Goal: Information Seeking & Learning: Learn about a topic

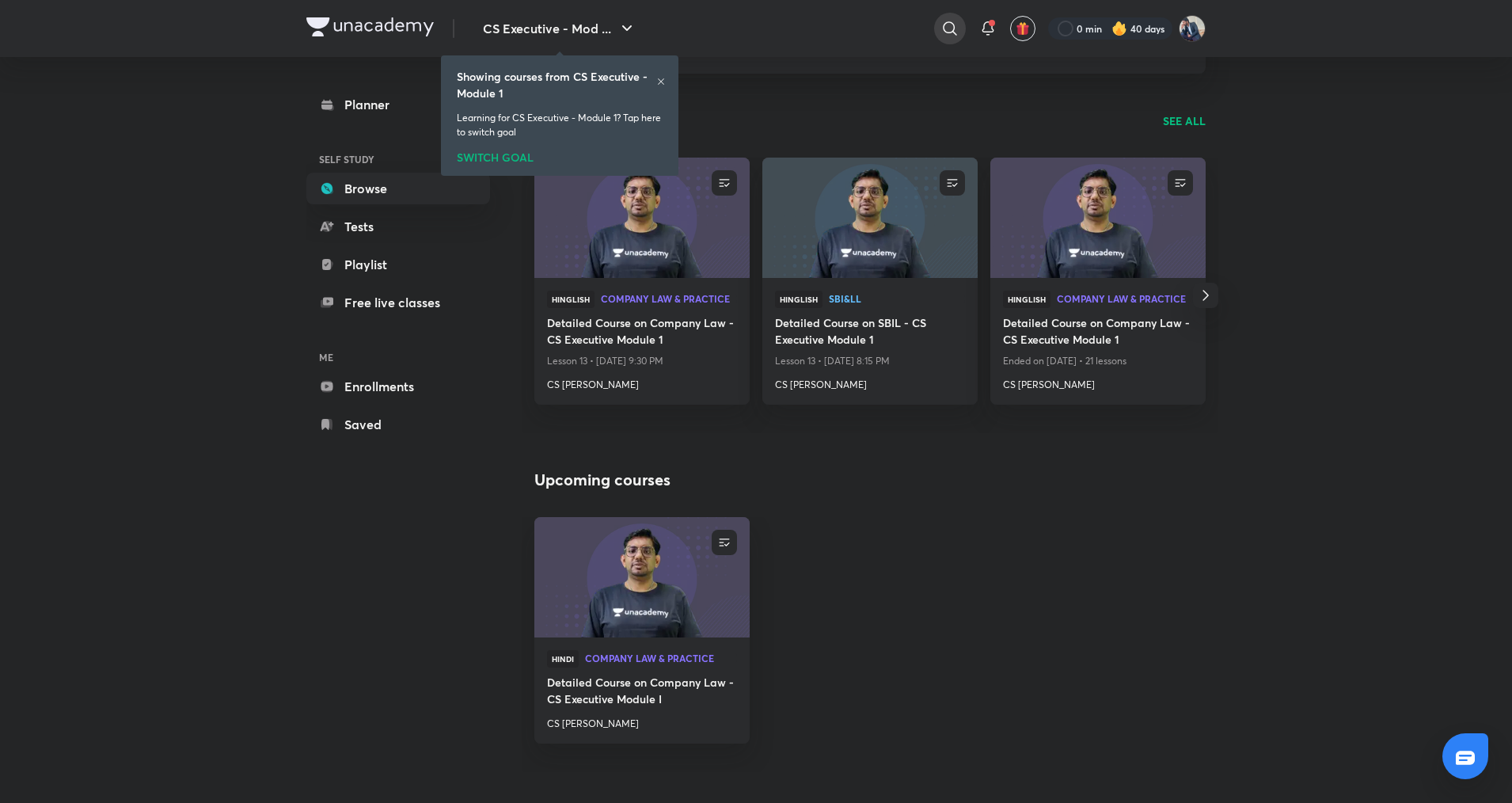
click at [952, 25] on icon at bounding box center [950, 28] width 19 height 19
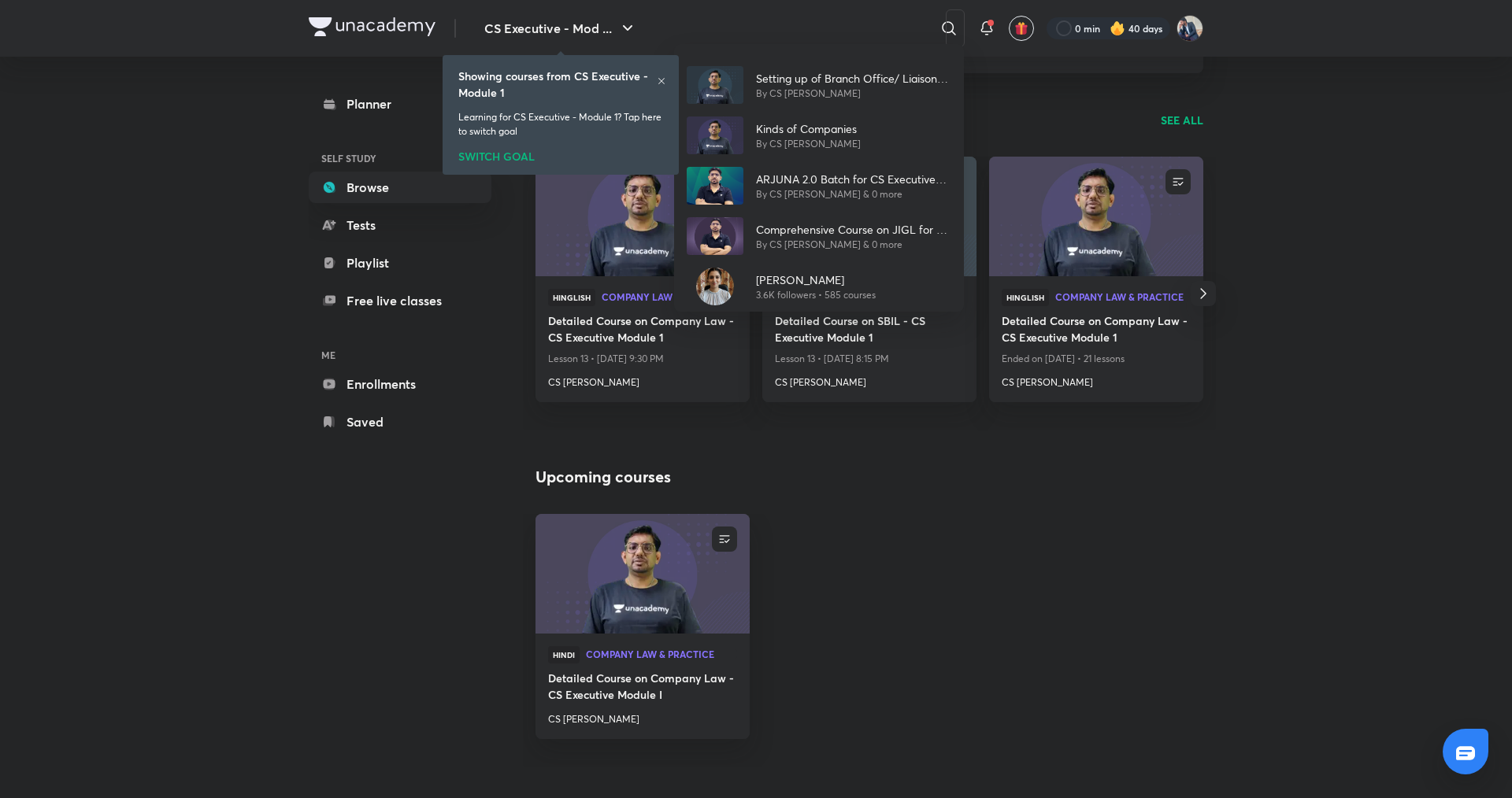
click at [842, 22] on div "Setting up of Branch Office/ Liaison Office/ Wholly Owned Subsidiary by Foreign…" at bounding box center [756, 399] width 1512 height 798
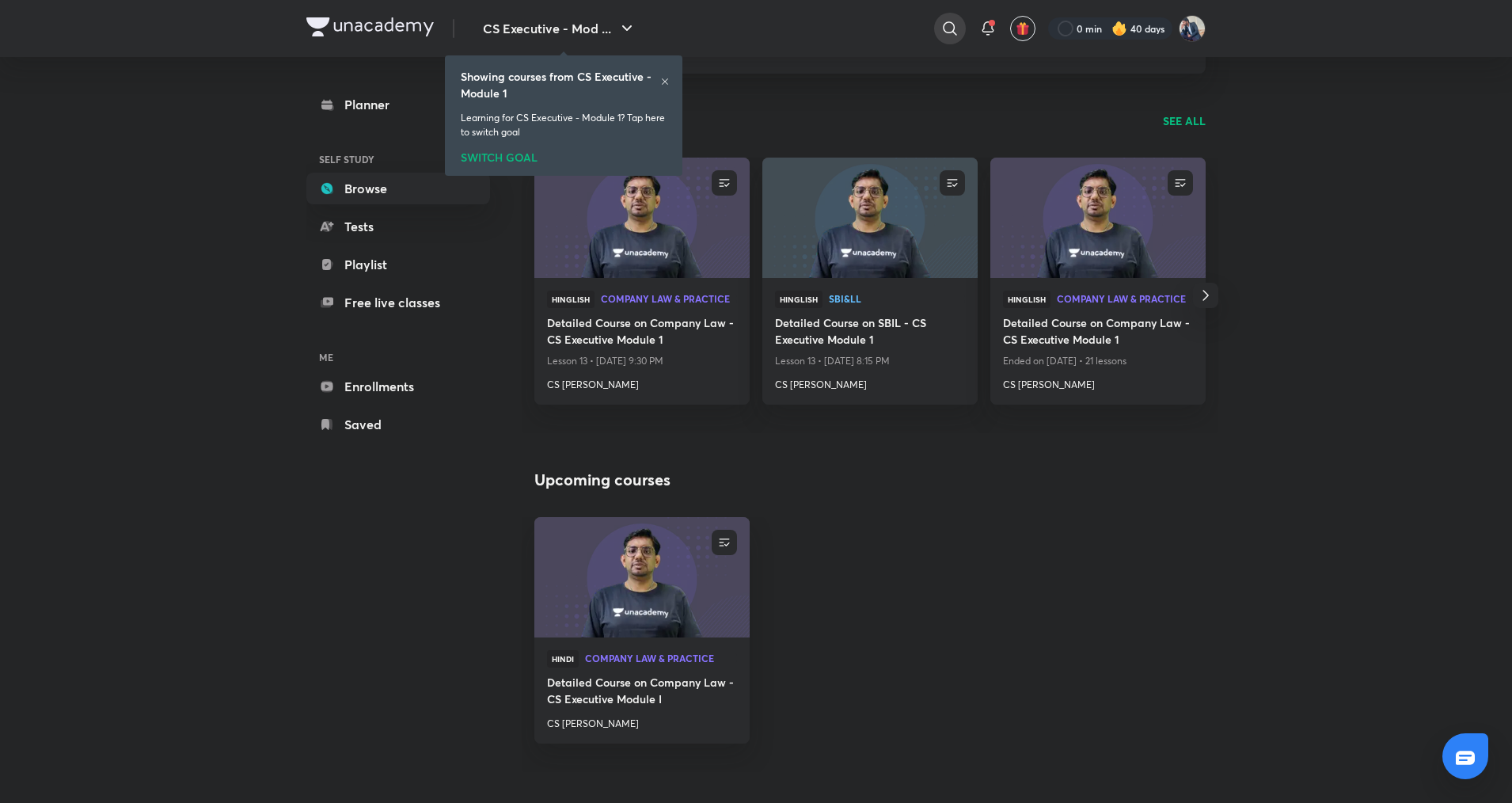
click at [947, 22] on icon at bounding box center [950, 28] width 13 height 13
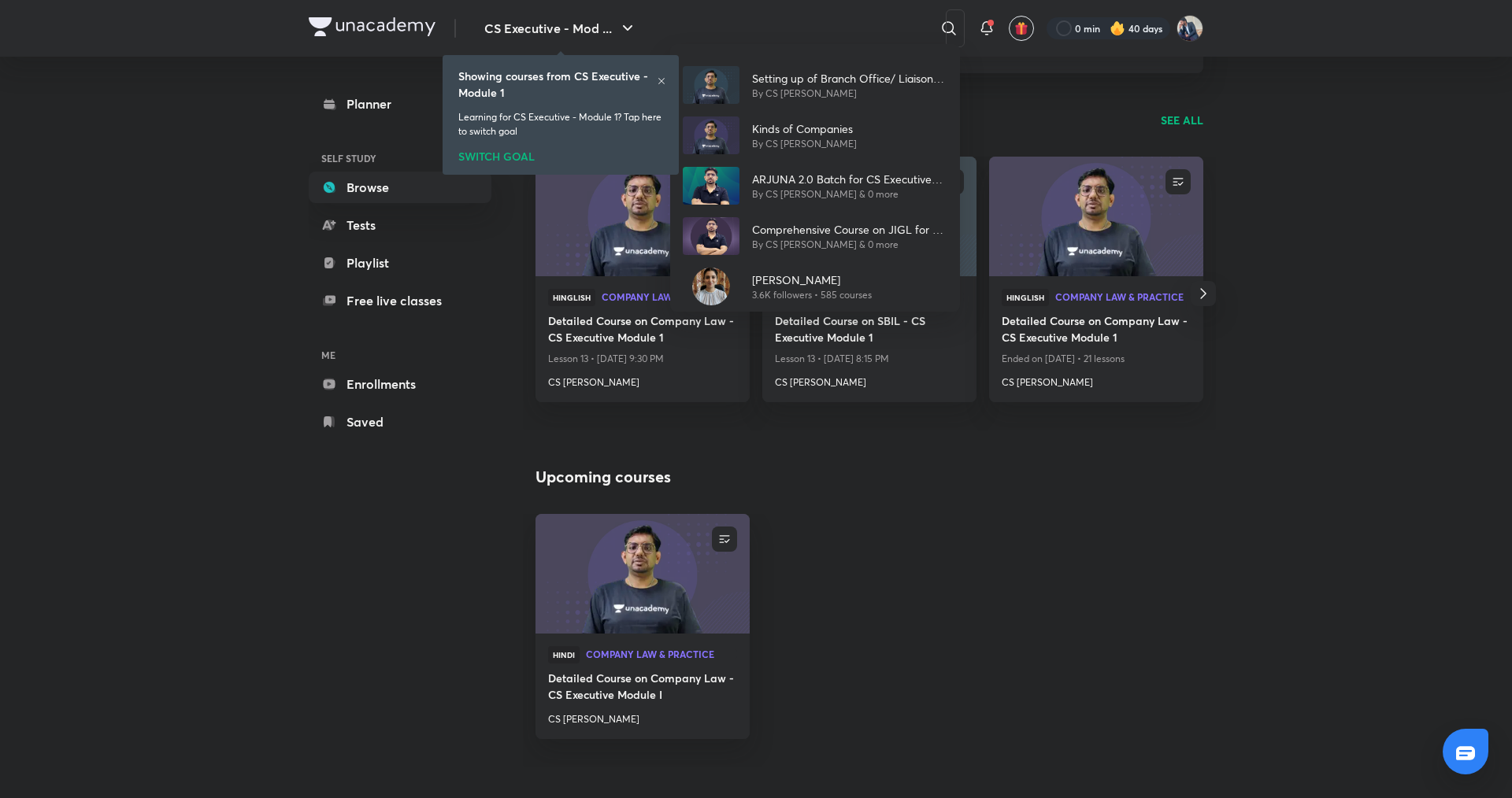
drag, startPoint x: 846, startPoint y: 19, endPoint x: 862, endPoint y: 15, distance: 16.5
click at [808, 14] on div "Setting up of Branch Office/ Liaison Office/ Wholly Owned Subsidiary by Foreign…" at bounding box center [756, 399] width 1512 height 798
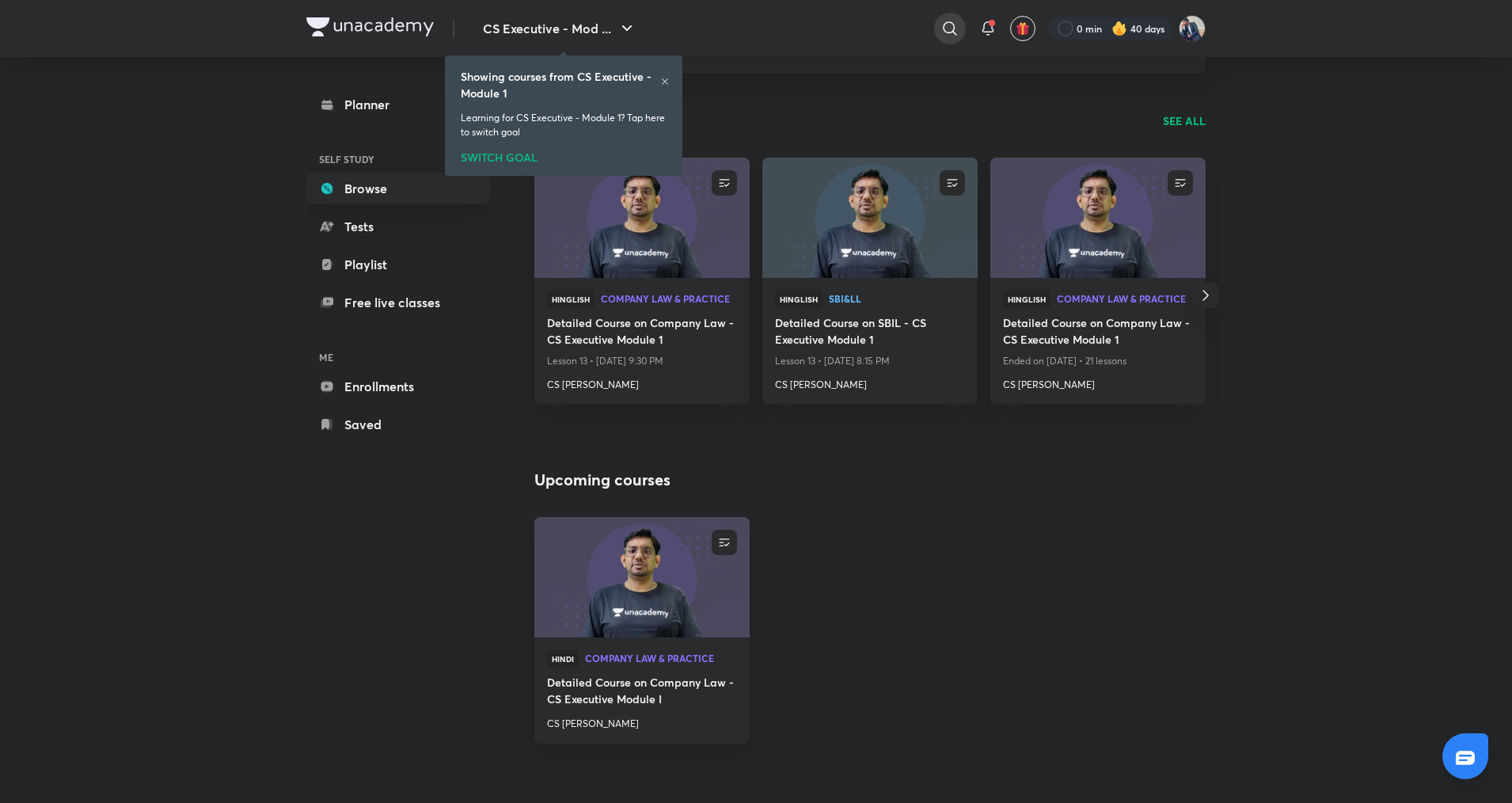
click at [948, 23] on icon at bounding box center [950, 28] width 19 height 19
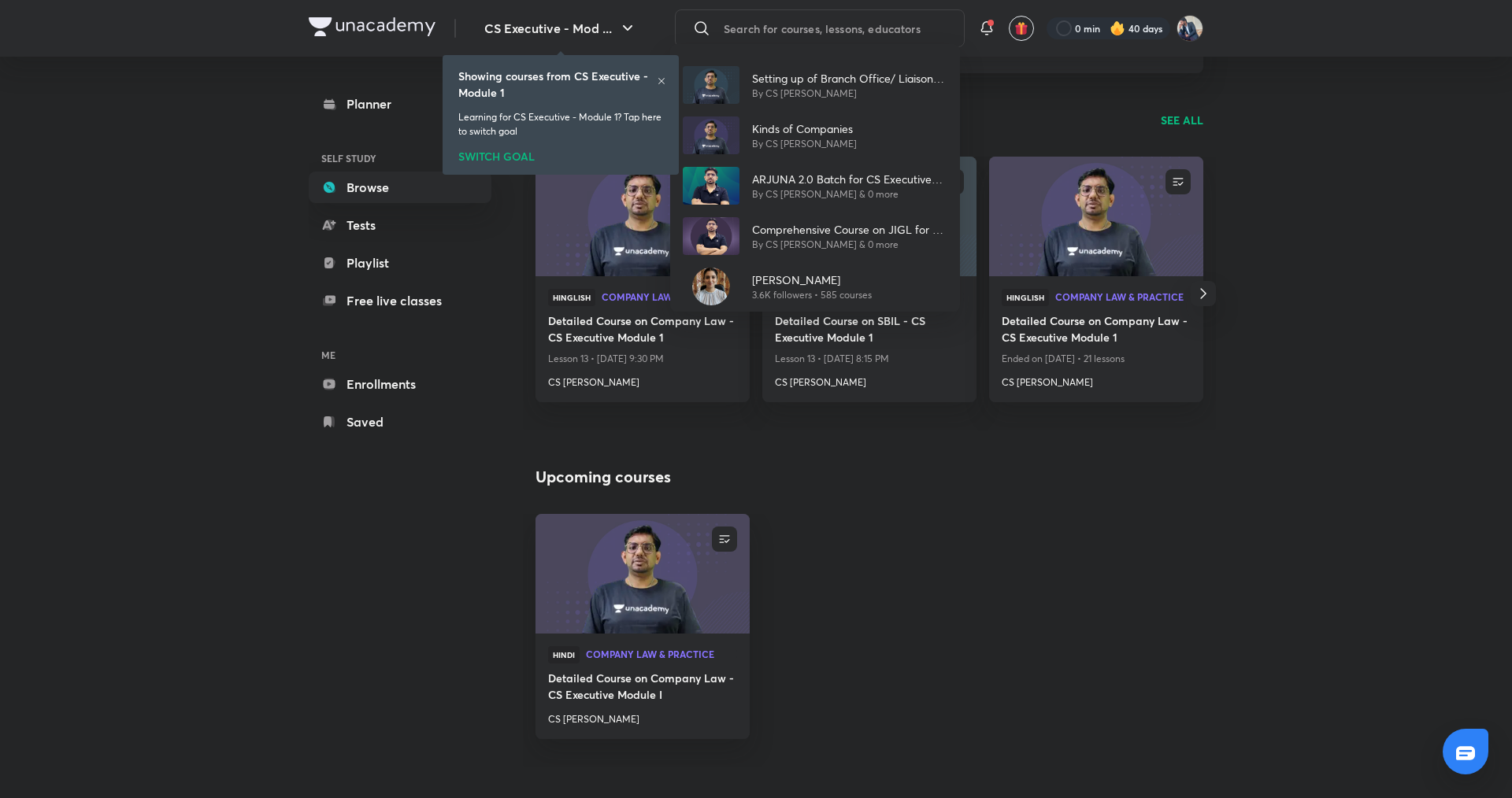
paste input "https://unacademy.com/class/tax-rates-class-01/625DUW4Q"
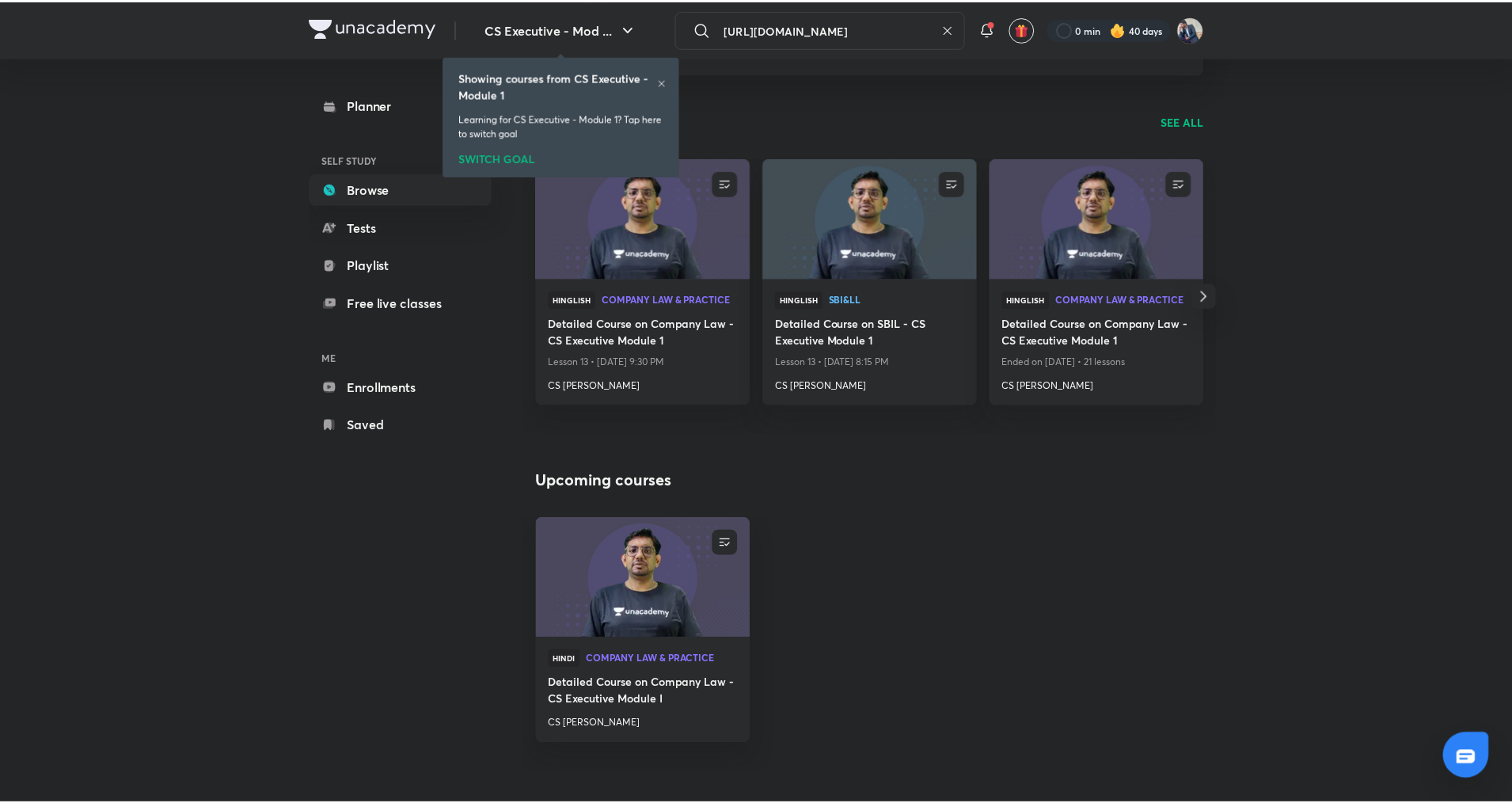
scroll to position [0, 119]
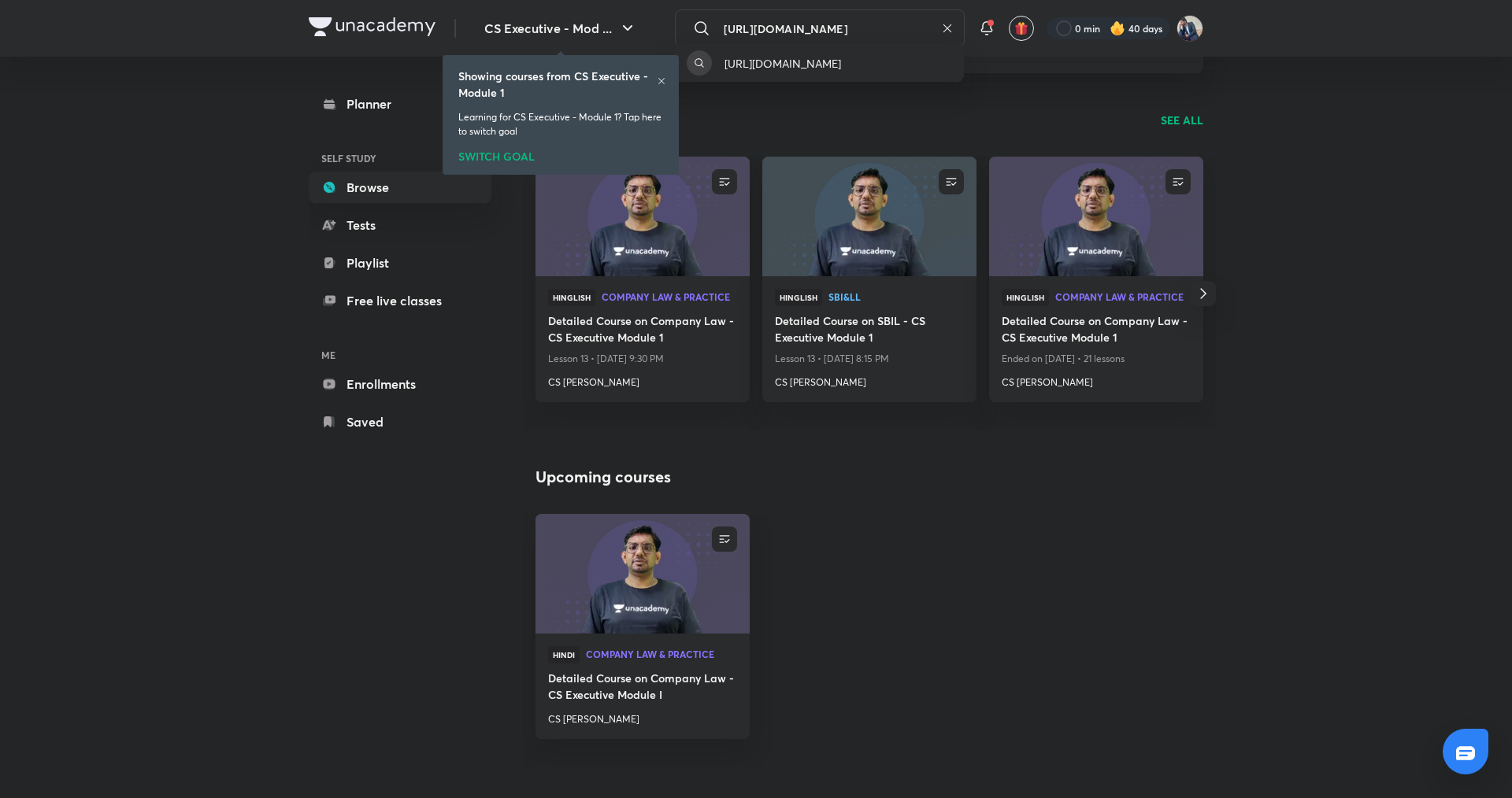
type input "https://unacademy.com/class/tax-rates-class-01/625DUW4Q"
